Goal: Transaction & Acquisition: Purchase product/service

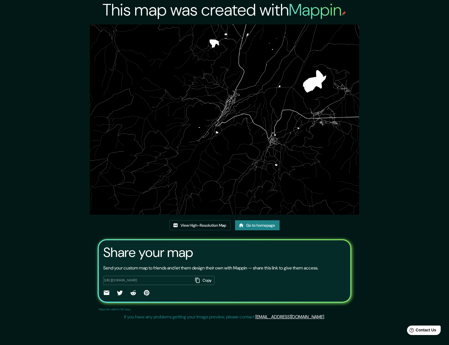
click at [254, 226] on link "Go to homepage" at bounding box center [257, 225] width 44 height 10
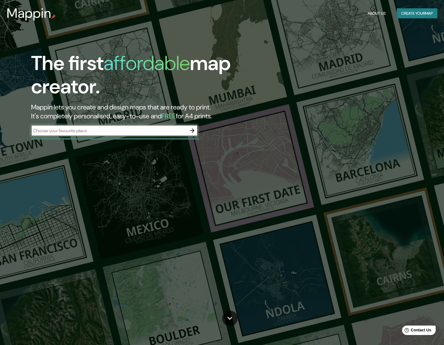
click at [92, 131] on input "text" at bounding box center [109, 131] width 156 height 6
type input "fuente de las batallas [GEOGRAPHIC_DATA]"
click at [193, 131] on icon "button" at bounding box center [192, 130] width 4 height 4
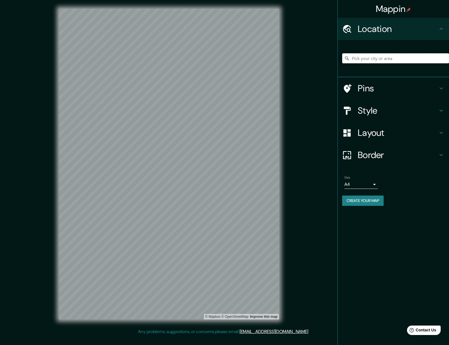
click at [385, 59] on input "Pick your city or area" at bounding box center [395, 58] width 107 height 10
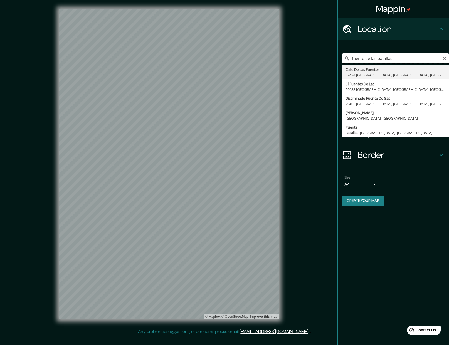
drag, startPoint x: 381, startPoint y: 60, endPoint x: 352, endPoint y: 59, distance: 29.2
click at [352, 59] on input "fuente de las batallas" at bounding box center [395, 58] width 107 height 10
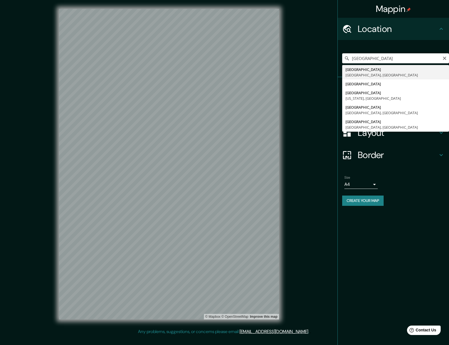
type input "[GEOGRAPHIC_DATA], [GEOGRAPHIC_DATA], [GEOGRAPHIC_DATA]"
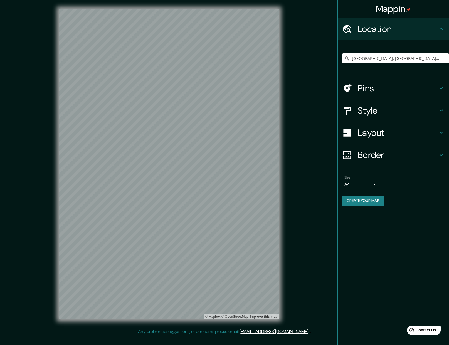
click at [368, 88] on h4 "Pins" at bounding box center [397, 88] width 80 height 11
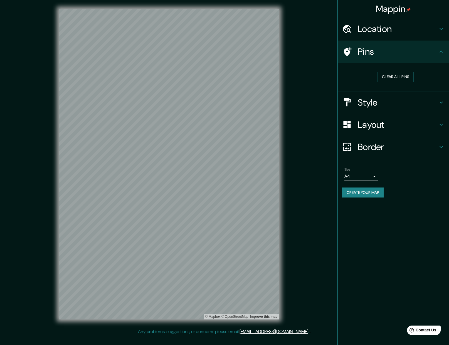
click at [369, 101] on h4 "Style" at bounding box center [397, 102] width 80 height 11
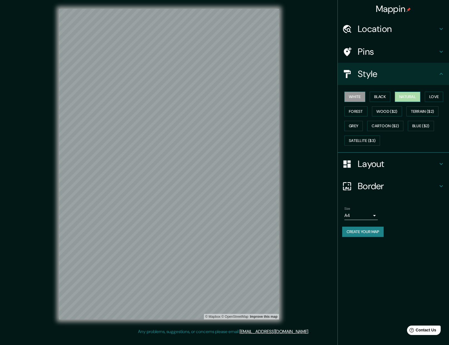
drag, startPoint x: 417, startPoint y: 97, endPoint x: 421, endPoint y: 97, distance: 4.2
click at [417, 97] on button "Natural" at bounding box center [407, 97] width 26 height 10
click at [438, 98] on button "Love" at bounding box center [433, 97] width 18 height 10
drag, startPoint x: 354, startPoint y: 113, endPoint x: 381, endPoint y: 114, distance: 26.7
click at [354, 113] on button "Forest" at bounding box center [355, 111] width 23 height 10
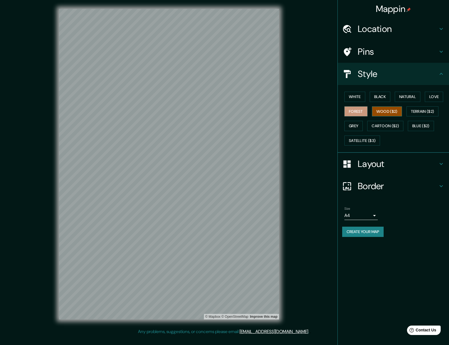
click at [387, 114] on button "Wood ($2)" at bounding box center [387, 111] width 30 height 10
click at [422, 110] on button "Terrain ($2)" at bounding box center [422, 111] width 32 height 10
click at [357, 124] on button "Grey" at bounding box center [353, 126] width 18 height 10
click at [394, 126] on button "Cartoon ($2)" at bounding box center [385, 126] width 36 height 10
click at [356, 125] on button "Grey" at bounding box center [353, 126] width 18 height 10
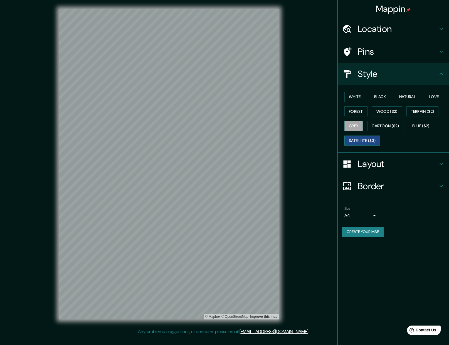
click at [373, 141] on button "Satellite ($3)" at bounding box center [362, 141] width 36 height 10
click at [421, 128] on button "Blue ($2)" at bounding box center [421, 126] width 26 height 10
click at [392, 126] on button "Cartoon ($2)" at bounding box center [385, 126] width 36 height 10
click at [359, 126] on button "Grey" at bounding box center [353, 126] width 18 height 10
click at [422, 113] on button "Terrain ($2)" at bounding box center [422, 111] width 32 height 10
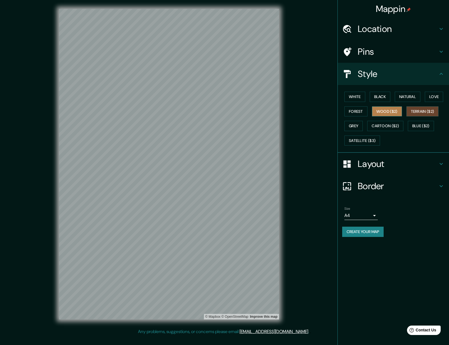
click at [394, 110] on button "Wood ($2)" at bounding box center [387, 111] width 30 height 10
click at [350, 114] on button "Forest" at bounding box center [355, 111] width 23 height 10
click at [442, 96] on button "Love" at bounding box center [433, 97] width 18 height 10
click at [407, 95] on button "Natural" at bounding box center [407, 97] width 26 height 10
click at [383, 96] on button "Black" at bounding box center [379, 97] width 21 height 10
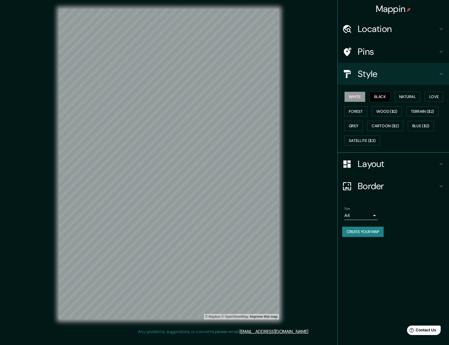
click at [356, 96] on button "White" at bounding box center [354, 97] width 21 height 10
click at [356, 98] on button "White" at bounding box center [354, 97] width 21 height 10
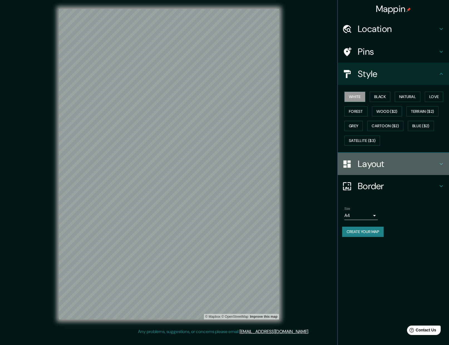
click at [372, 166] on h4 "Layout" at bounding box center [397, 163] width 80 height 11
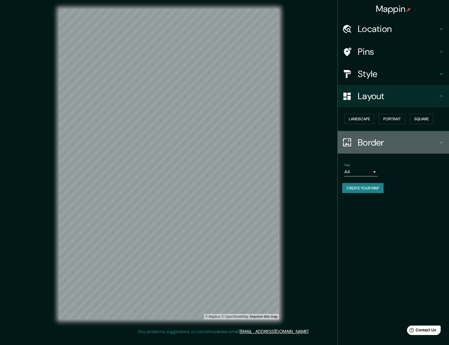
click at [374, 143] on h4 "Border" at bounding box center [397, 142] width 80 height 11
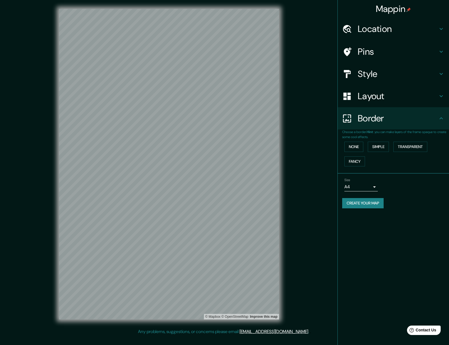
click at [369, 51] on h4 "Pins" at bounding box center [397, 51] width 80 height 11
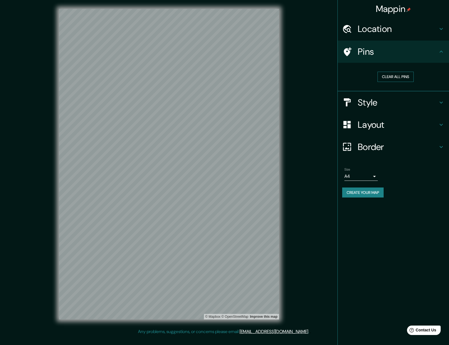
click at [399, 76] on button "Clear all pins" at bounding box center [395, 77] width 36 height 10
drag, startPoint x: 123, startPoint y: 82, endPoint x: 130, endPoint y: 91, distance: 11.1
click at [130, 91] on div at bounding box center [130, 92] width 4 height 4
click at [130, 92] on div at bounding box center [128, 92] width 4 height 4
click at [408, 77] on button "Clear all pins" at bounding box center [395, 77] width 36 height 10
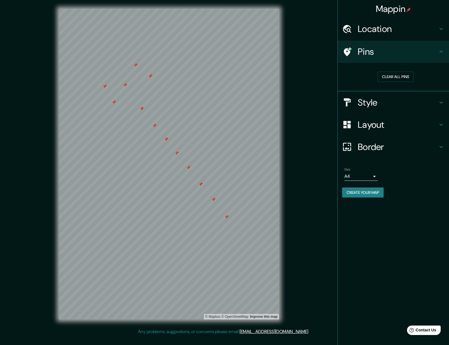
click at [375, 103] on h4 "Style" at bounding box center [397, 102] width 80 height 11
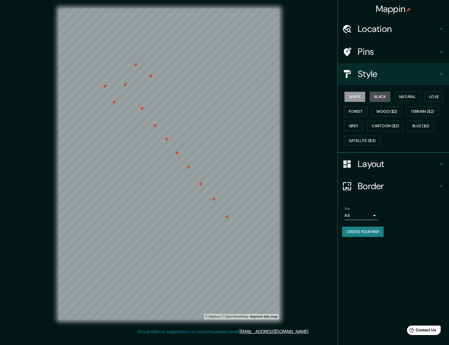
click at [380, 98] on button "Black" at bounding box center [379, 97] width 21 height 10
click at [405, 97] on button "Natural" at bounding box center [407, 97] width 26 height 10
click at [428, 98] on button "Love" at bounding box center [433, 97] width 18 height 10
click at [359, 111] on button "Forest" at bounding box center [355, 111] width 23 height 10
click at [367, 139] on button "Satellite ($3)" at bounding box center [362, 141] width 36 height 10
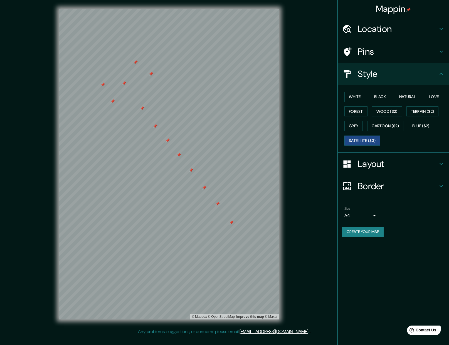
click at [135, 62] on div at bounding box center [135, 62] width 4 height 4
click at [151, 73] on div at bounding box center [151, 74] width 4 height 4
click at [124, 82] on div at bounding box center [124, 83] width 4 height 4
click at [103, 84] on div at bounding box center [103, 85] width 4 height 4
click at [113, 100] on div at bounding box center [112, 101] width 4 height 4
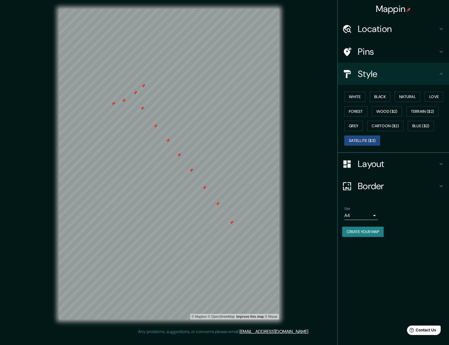
click at [204, 187] on div at bounding box center [204, 188] width 4 height 4
click at [218, 202] on div at bounding box center [217, 204] width 4 height 4
click at [231, 222] on div at bounding box center [231, 222] width 4 height 4
click at [190, 169] on div at bounding box center [191, 170] width 4 height 4
click at [177, 157] on div at bounding box center [179, 155] width 4 height 4
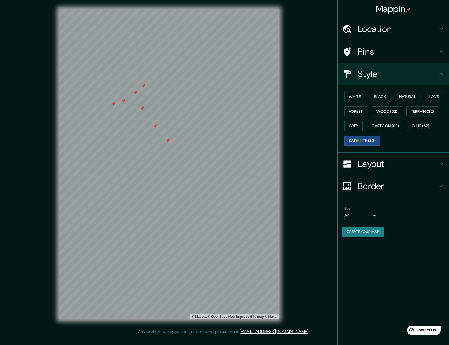
click at [170, 142] on div at bounding box center [167, 140] width 4 height 4
click at [154, 126] on div at bounding box center [155, 126] width 4 height 4
click at [141, 108] on div at bounding box center [142, 108] width 4 height 4
click at [145, 86] on div at bounding box center [143, 86] width 4 height 4
click at [124, 99] on div at bounding box center [123, 100] width 4 height 4
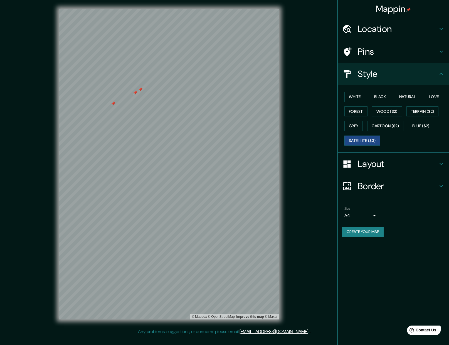
click at [113, 102] on div at bounding box center [113, 103] width 4 height 4
click at [137, 94] on div at bounding box center [135, 93] width 4 height 4
click at [142, 91] on div at bounding box center [140, 89] width 4 height 4
drag, startPoint x: 434, startPoint y: 73, endPoint x: 399, endPoint y: 84, distance: 37.0
click at [435, 73] on h4 "Style" at bounding box center [397, 73] width 80 height 11
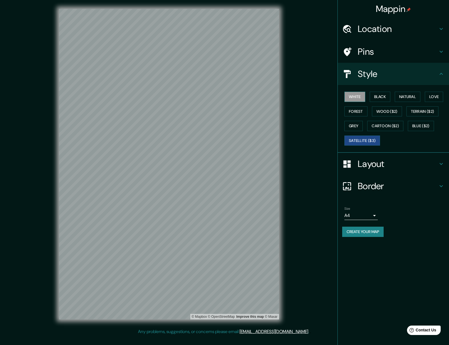
click at [359, 96] on button "White" at bounding box center [354, 97] width 21 height 10
click at [384, 95] on button "Black" at bounding box center [379, 97] width 21 height 10
click at [402, 99] on button "Natural" at bounding box center [407, 97] width 26 height 10
click at [428, 96] on button "Love" at bounding box center [433, 97] width 18 height 10
click at [356, 113] on button "Forest" at bounding box center [355, 111] width 23 height 10
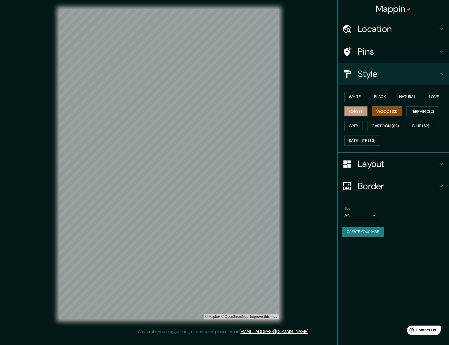
click at [381, 114] on button "Wood ($2)" at bounding box center [387, 111] width 30 height 10
click at [426, 112] on button "Terrain ($2)" at bounding box center [422, 111] width 32 height 10
click at [422, 125] on button "Blue ($2)" at bounding box center [421, 126] width 26 height 10
click at [382, 126] on button "Cartoon ($2)" at bounding box center [385, 126] width 36 height 10
click at [355, 126] on button "Grey" at bounding box center [353, 126] width 18 height 10
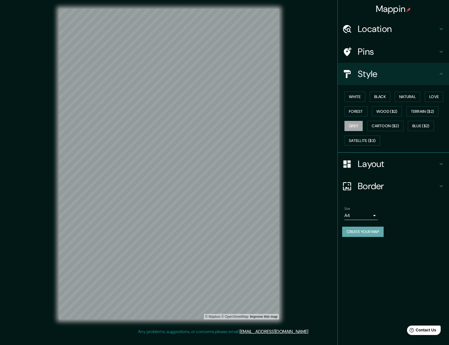
click at [371, 232] on button "Create your map" at bounding box center [362, 232] width 41 height 10
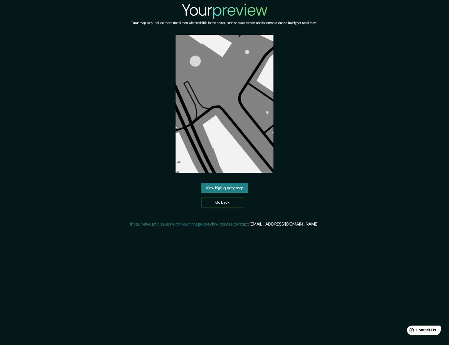
click at [244, 189] on link "View high quality map" at bounding box center [224, 188] width 46 height 10
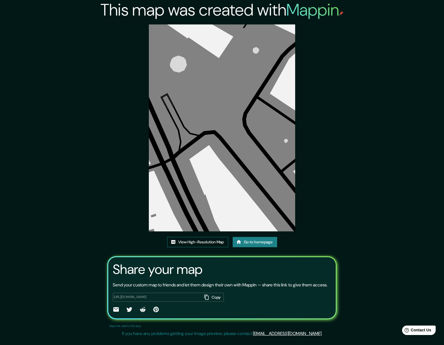
click at [176, 244] on link "View High-Resolution Map" at bounding box center [197, 242] width 61 height 10
